Goal: Task Accomplishment & Management: Manage account settings

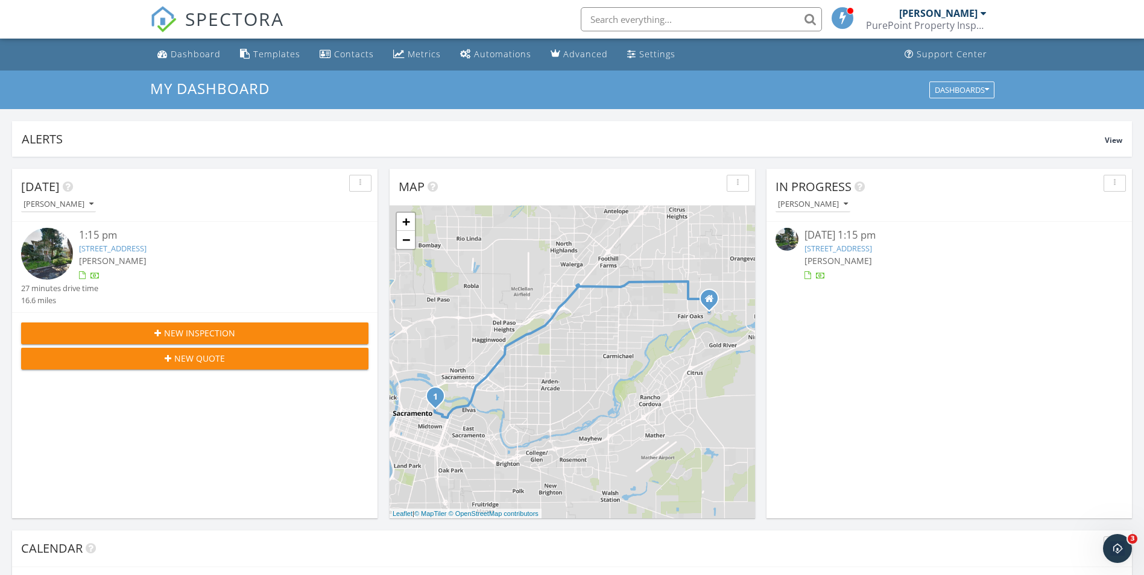
click at [132, 245] on link "403 21st Street, Sacramento, CA 95811" at bounding box center [113, 248] width 68 height 11
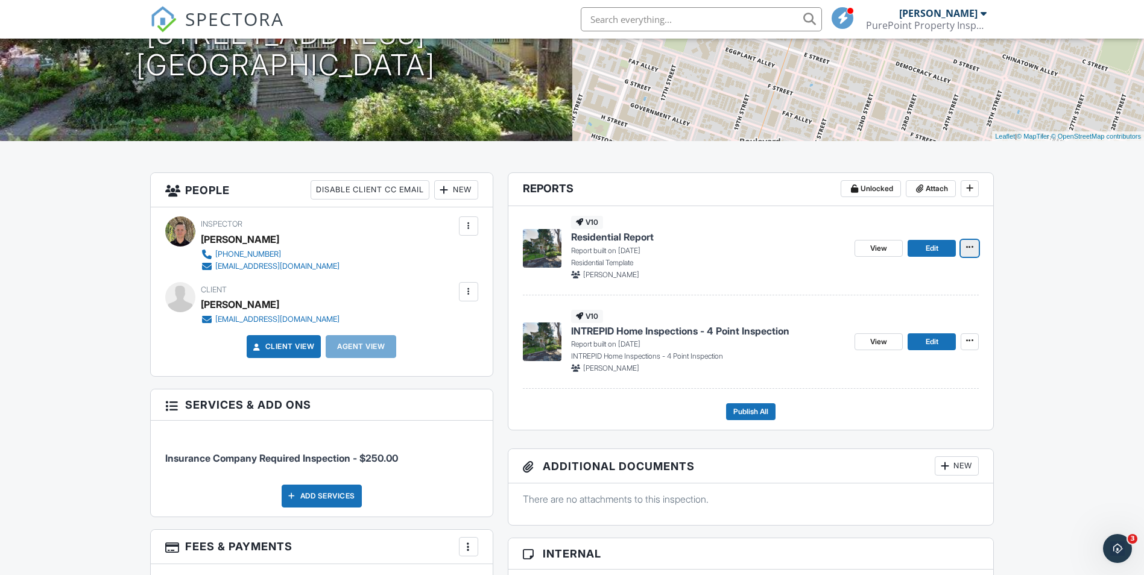
click at [969, 246] on icon at bounding box center [969, 247] width 7 height 8
click at [884, 337] on input "Delete Report" at bounding box center [909, 337] width 123 height 27
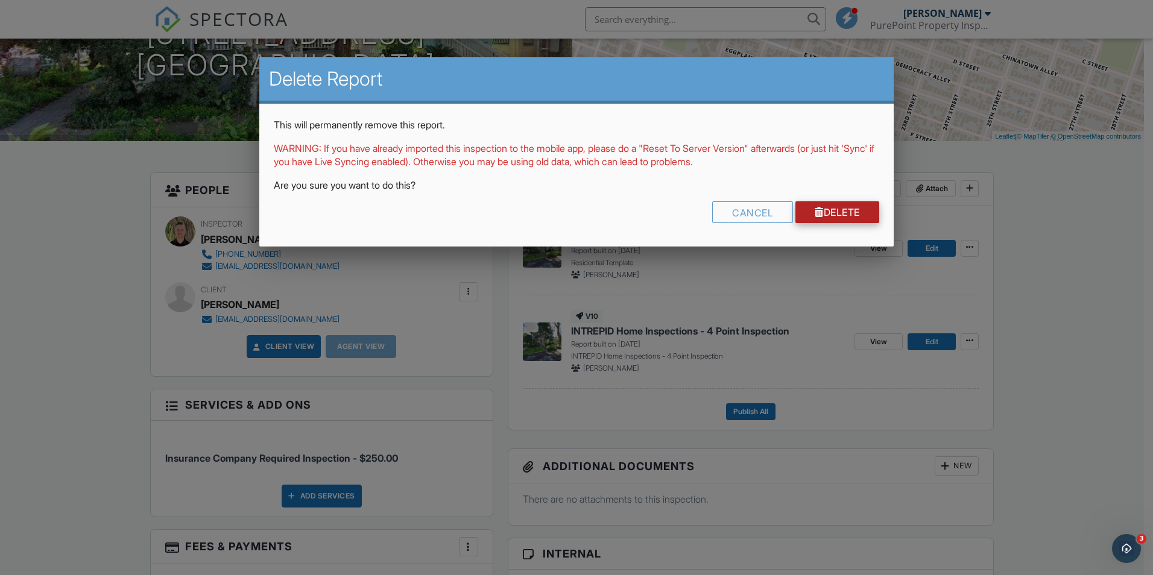
click at [837, 215] on link "Delete" at bounding box center [837, 212] width 84 height 22
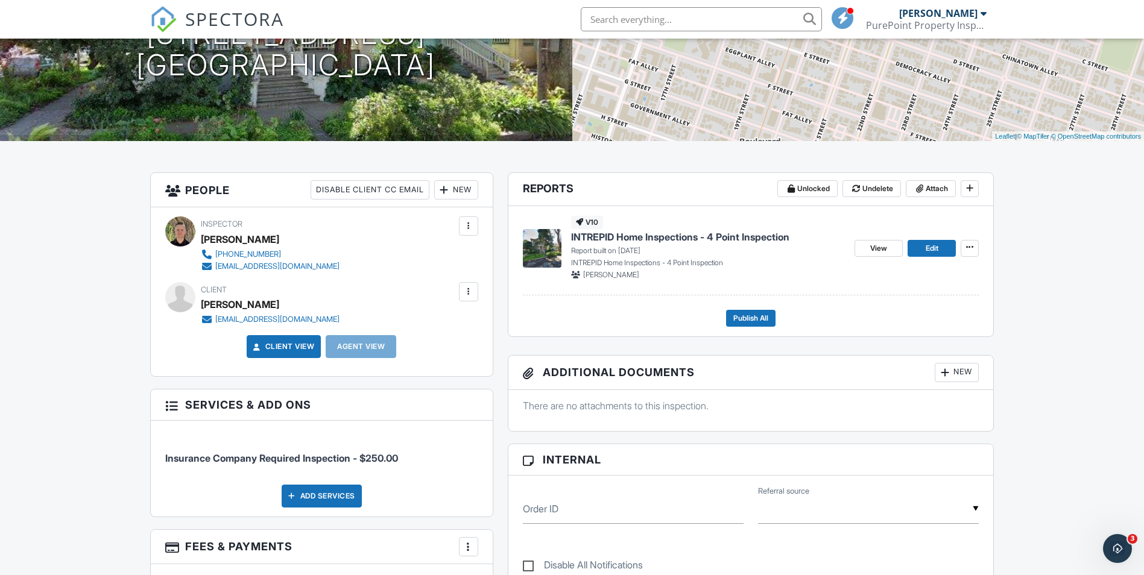
click at [714, 4] on li at bounding box center [698, 19] width 258 height 39
click at [732, 5] on li at bounding box center [698, 19] width 258 height 39
click at [722, 13] on input "text" at bounding box center [701, 19] width 241 height 24
click at [937, 248] on span "Edit" at bounding box center [932, 248] width 13 height 12
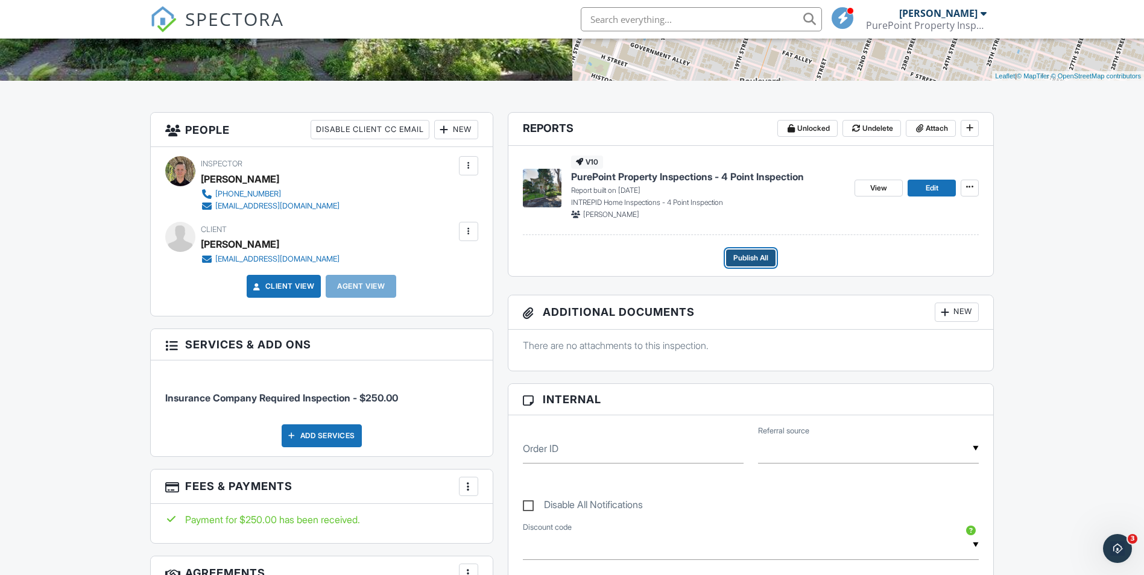
click at [751, 256] on span "Publish All" at bounding box center [750, 258] width 35 height 12
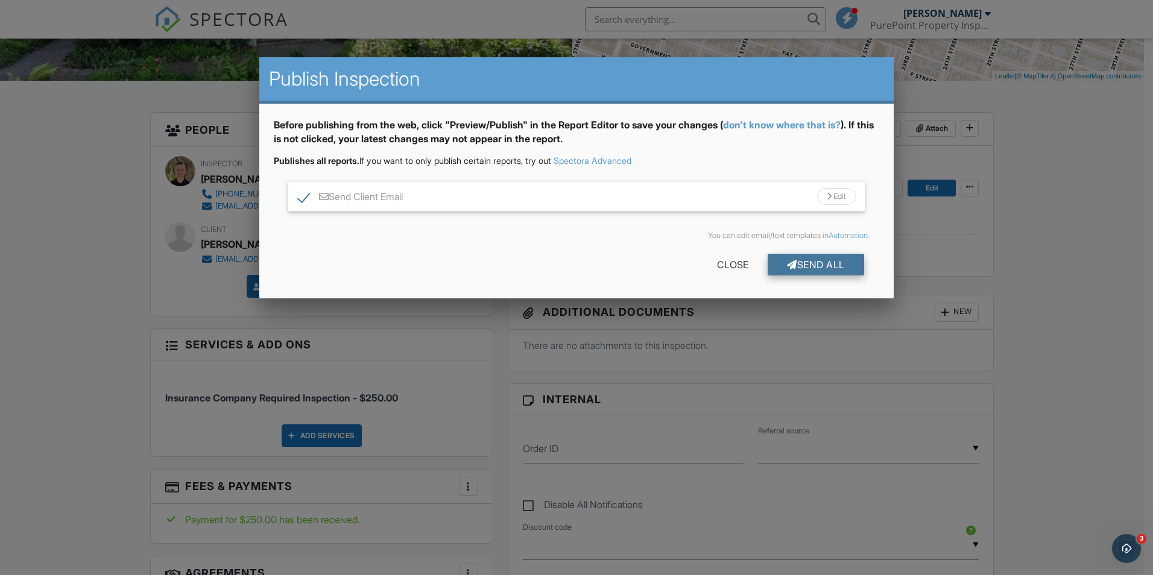
click at [821, 259] on div "Send All" at bounding box center [816, 265] width 96 height 22
